Goal: Check status: Check status

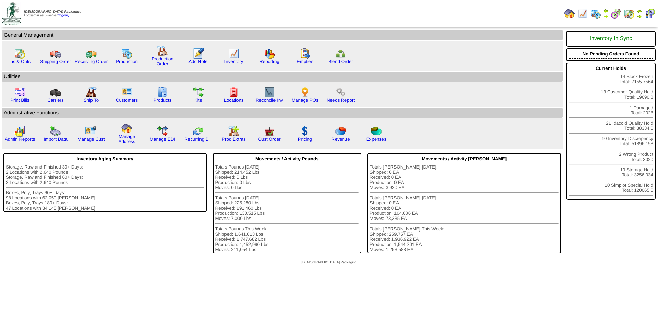
click at [597, 15] on img at bounding box center [595, 13] width 11 height 11
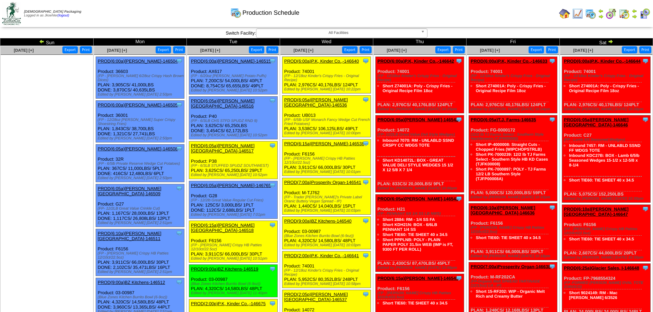
click at [226, 61] on link "PROD(6:00a)Lamb-Weston-146515" at bounding box center [231, 61] width 80 height 5
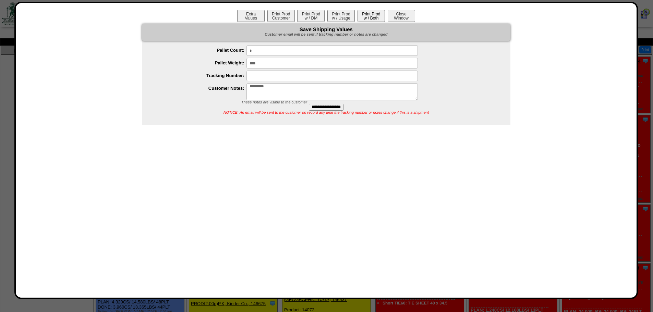
click at [373, 17] on button "Print Prod w / Both" at bounding box center [370, 16] width 27 height 12
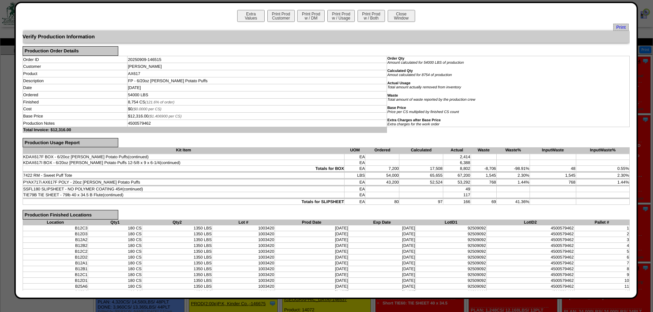
drag, startPoint x: 58, startPoint y: 128, endPoint x: 88, endPoint y: 135, distance: 31.4
drag, startPoint x: 162, startPoint y: 115, endPoint x: 184, endPoint y: 115, distance: 21.9
click at [182, 115] on span "($1.406900 per CS)" at bounding box center [164, 116] width 33 height 4
drag, startPoint x: 150, startPoint y: 74, endPoint x: 136, endPoint y: 73, distance: 14.1
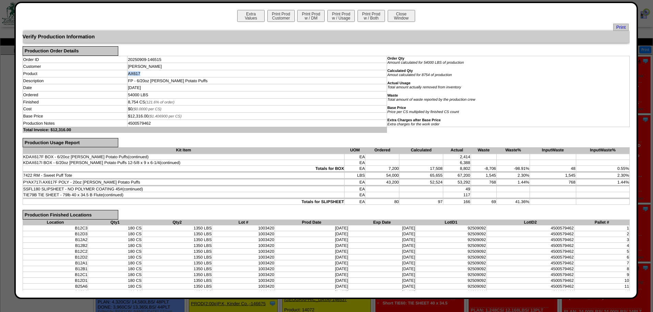
click at [136, 73] on tr "Product AX617" at bounding box center [326, 73] width 607 height 7
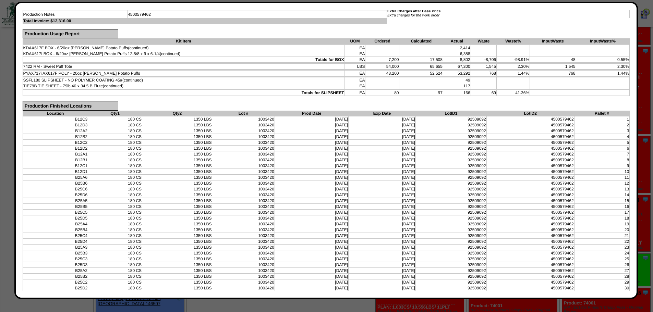
scroll to position [4, 0]
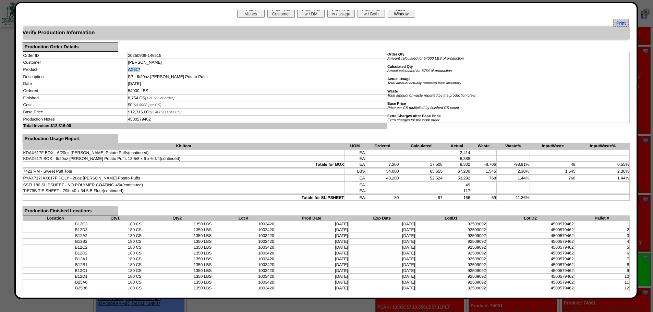
click at [402, 15] on button "Close Window" at bounding box center [401, 12] width 27 height 12
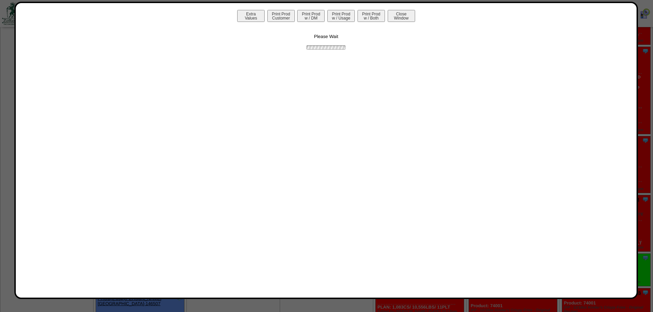
scroll to position [0, 0]
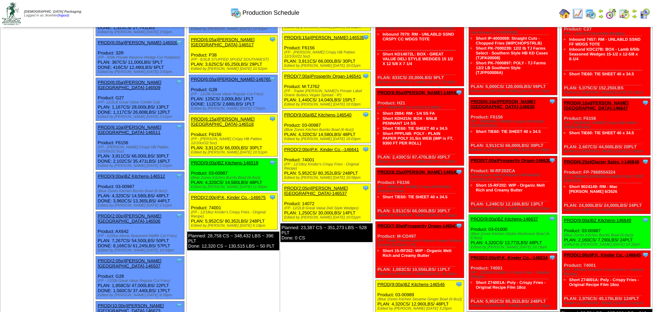
scroll to position [137, 0]
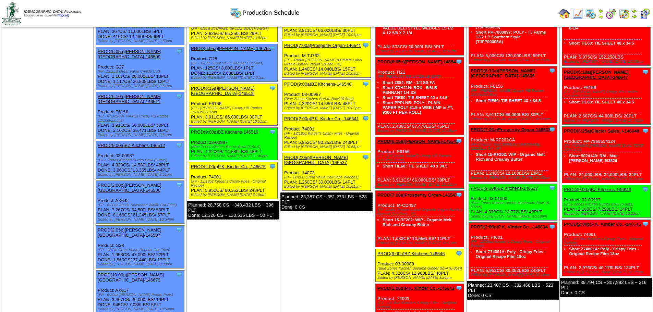
click at [644, 13] on img at bounding box center [644, 13] width 11 height 11
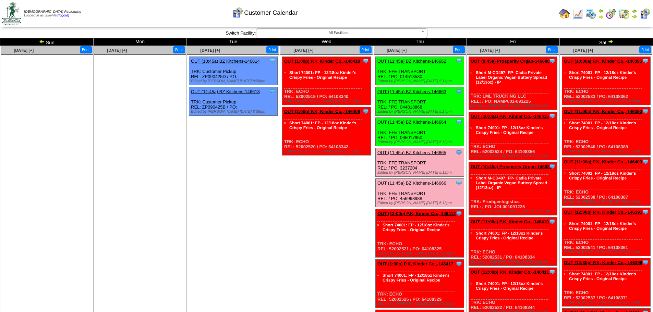
click at [228, 61] on link "OUT (10:45a) BZ Kitchens-146614" at bounding box center [225, 61] width 69 height 5
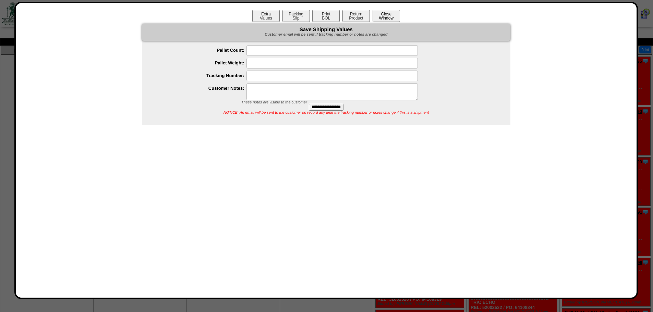
click at [383, 13] on button "Close Window" at bounding box center [385, 16] width 27 height 12
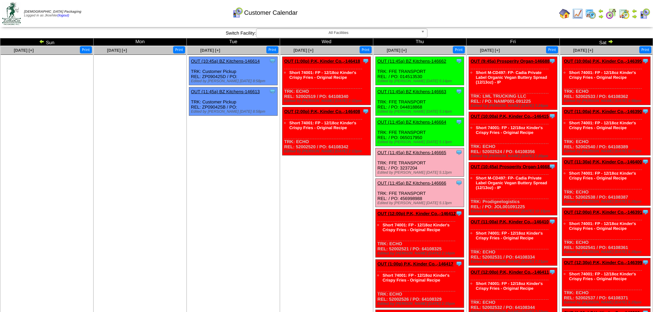
click at [563, 15] on img at bounding box center [564, 13] width 11 height 11
